Goal: Task Accomplishment & Management: Use online tool/utility

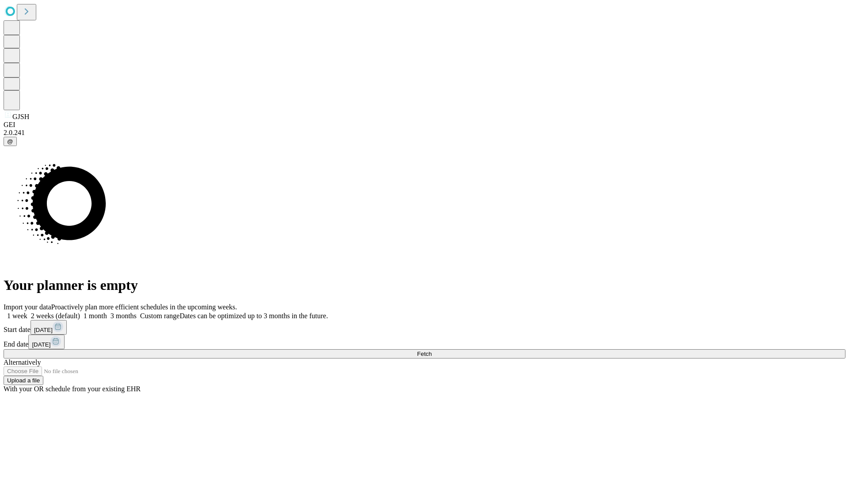
click at [432, 350] on span "Fetch" at bounding box center [424, 353] width 15 height 7
